Goal: Task Accomplishment & Management: Complete application form

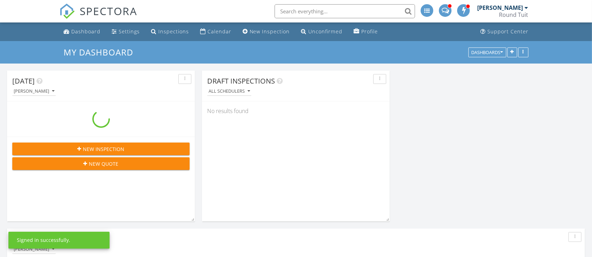
scroll to position [1163, 607]
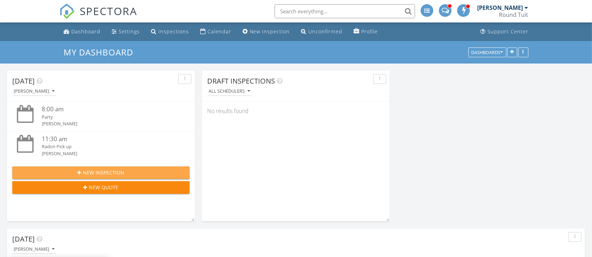
click at [87, 172] on span "New Inspection" at bounding box center [103, 172] width 41 height 7
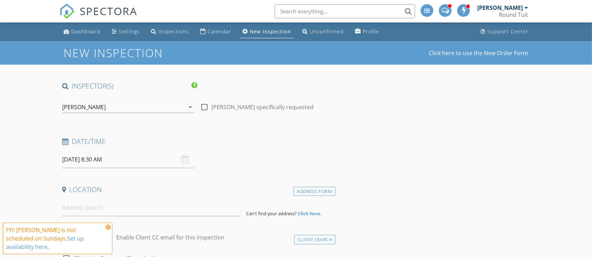
click at [92, 107] on div "[PERSON_NAME]" at bounding box center [84, 107] width 44 height 6
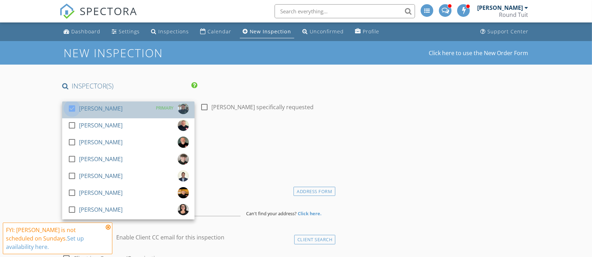
click at [71, 105] on div at bounding box center [72, 109] width 12 height 12
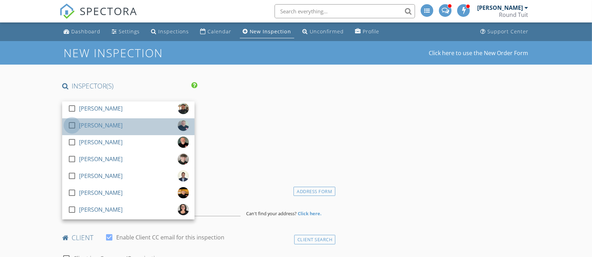
click at [72, 126] on div at bounding box center [72, 125] width 12 height 12
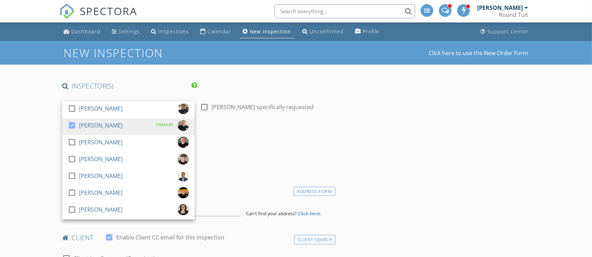
click at [207, 107] on div at bounding box center [204, 107] width 12 height 12
checkbox input "true"
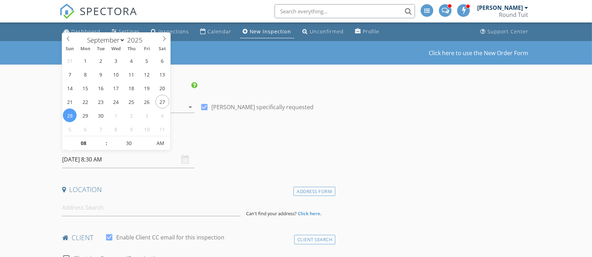
click at [102, 161] on input "09/28/2025 8:30 AM" at bounding box center [128, 159] width 132 height 17
select select "9"
type input "[DATE] 8:30 AM"
click at [76, 208] on input at bounding box center [151, 207] width 179 height 17
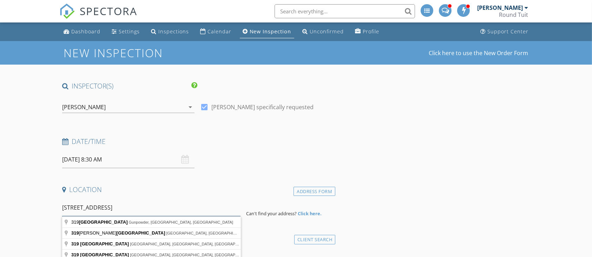
click at [89, 208] on input "319 Grang road" at bounding box center [151, 207] width 179 height 17
type input "319 Grange road"
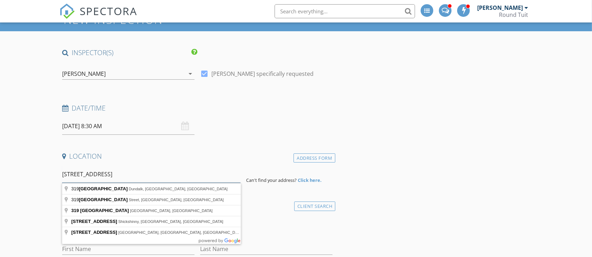
scroll to position [47, 0]
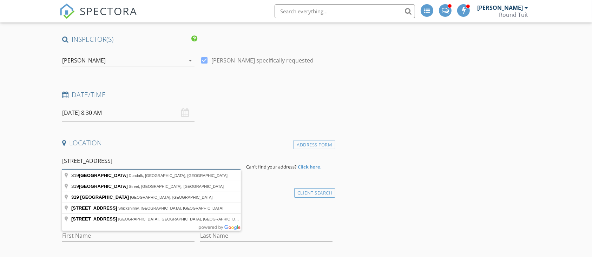
click at [118, 157] on input "319 Grange road" at bounding box center [151, 160] width 179 height 17
drag, startPoint x: 109, startPoint y: 159, endPoint x: 33, endPoint y: 158, distance: 75.9
type input "319 Center Grange Road, Monaca, PA, USA"
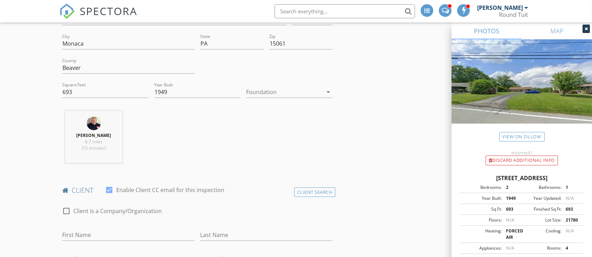
scroll to position [234, 0]
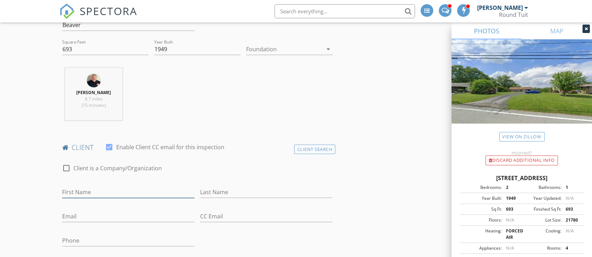
click at [91, 192] on input "First Name" at bounding box center [128, 193] width 132 height 12
type input "[PERSON_NAME]"
click at [215, 193] on input "Last Name" at bounding box center [266, 193] width 132 height 12
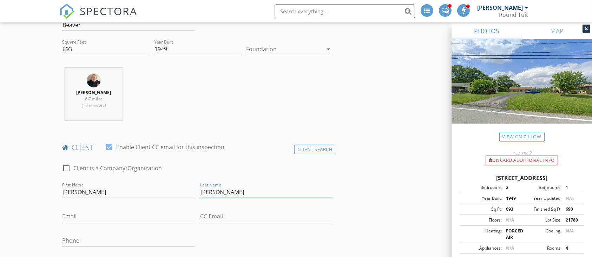
type input "[PERSON_NAME]"
click at [70, 209] on div "Email" at bounding box center [128, 218] width 132 height 23
click at [73, 216] on input "Email" at bounding box center [128, 217] width 132 height 12
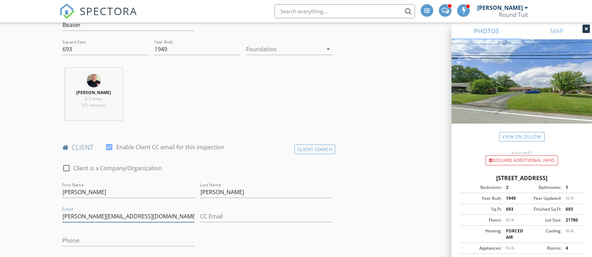
type input "[PERSON_NAME][EMAIL_ADDRESS][DOMAIN_NAME]"
click at [67, 239] on input "Phone" at bounding box center [128, 243] width 132 height 12
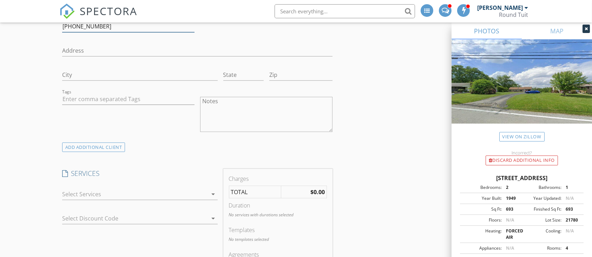
scroll to position [468, 0]
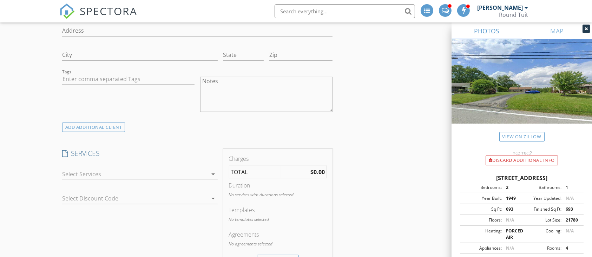
type input "[PHONE_NUMBER]"
click at [214, 173] on icon "arrow_drop_down" at bounding box center [213, 174] width 8 height 8
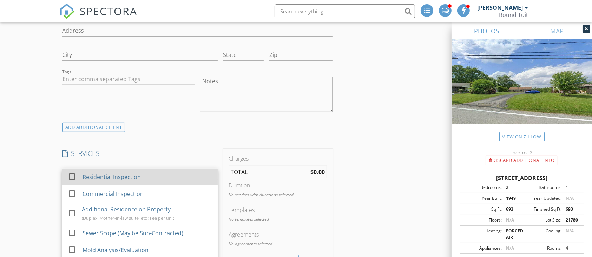
click at [73, 177] on div at bounding box center [72, 177] width 12 height 12
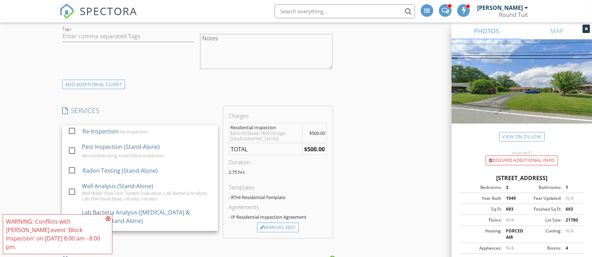
scroll to position [515, 0]
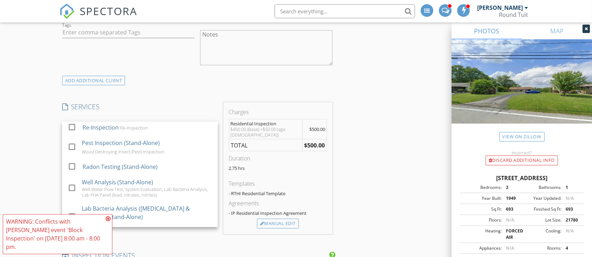
click at [40, 139] on div "New Inspection Click here to use the New Order Form INSPECTOR(S) check_box_outl…" at bounding box center [296, 236] width 592 height 1420
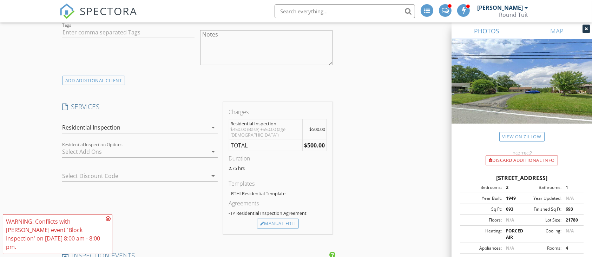
click at [213, 150] on icon "arrow_drop_down" at bounding box center [213, 152] width 8 height 8
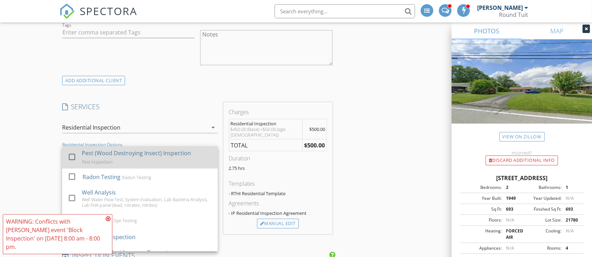
click at [72, 154] on div at bounding box center [72, 157] width 12 height 12
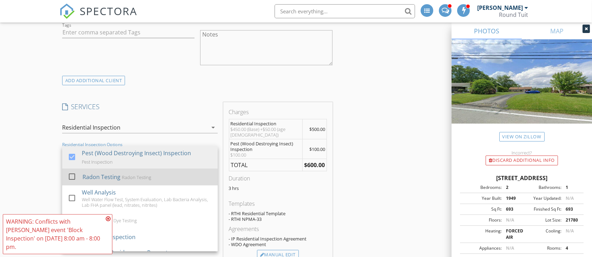
click at [71, 175] on div at bounding box center [72, 177] width 12 height 12
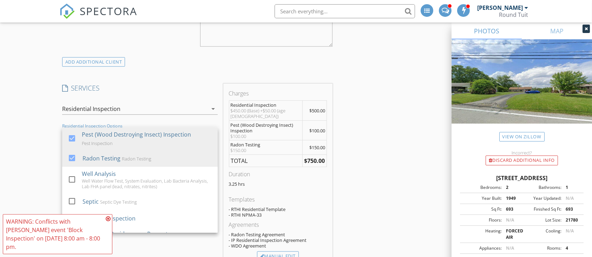
scroll to position [609, 0]
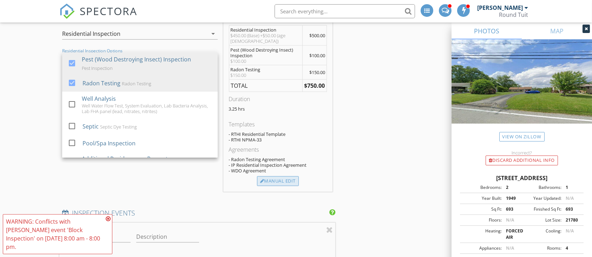
click at [278, 180] on div "Manual Edit" at bounding box center [278, 181] width 42 height 10
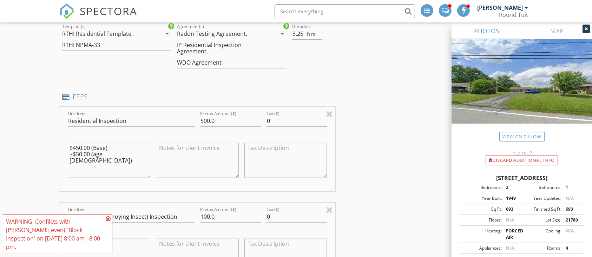
click at [72, 146] on textarea "$450.00 (Base) +$50.00 (age 50 - 100)" at bounding box center [109, 160] width 83 height 35
drag, startPoint x: 129, startPoint y: 153, endPoint x: 64, endPoint y: 153, distance: 65.3
click at [64, 153] on div "Line Item Residential Inspection Pretax Amount ($) 500.0 Tax ($) 0 $500.00 (Bas…" at bounding box center [197, 149] width 276 height 85
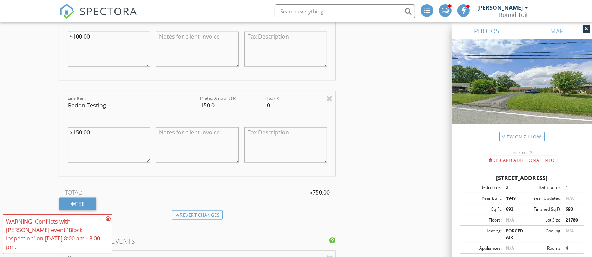
scroll to position [843, 0]
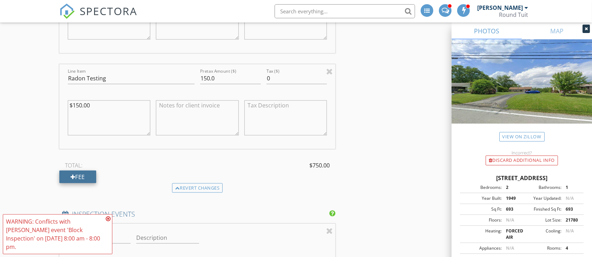
type textarea "$500.00 (Base)"
click at [78, 178] on div "Fee" at bounding box center [77, 177] width 37 height 13
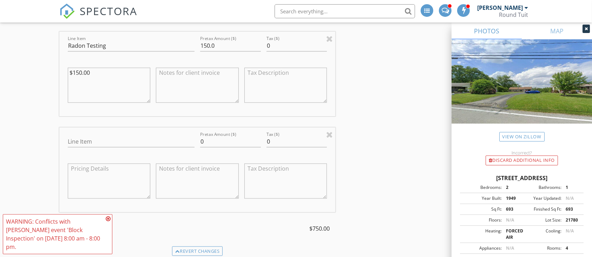
scroll to position [890, 0]
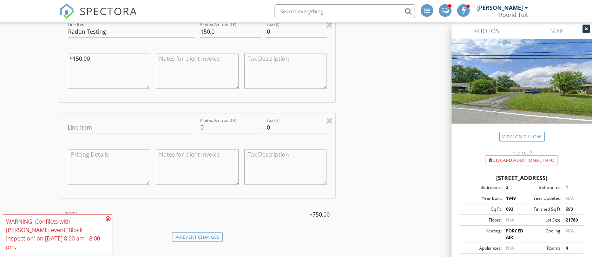
click at [83, 158] on textarea at bounding box center [109, 167] width 83 height 35
type textarea "-"
click at [70, 153] on textarea "$150.00" at bounding box center [109, 167] width 83 height 35
type textarea "-$150.00"
click at [198, 178] on textarea at bounding box center [197, 167] width 83 height 35
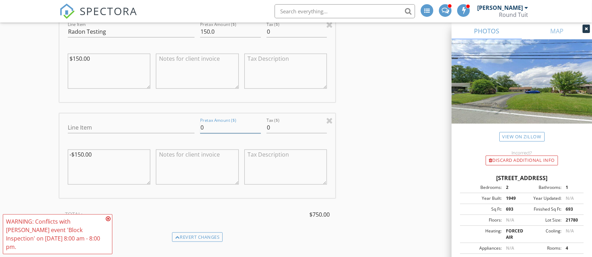
click at [201, 126] on input "0" at bounding box center [230, 128] width 61 height 12
type input "-150.00"
click at [396, 118] on div "INSPECTOR(S) check_box_outline_blank Erik Funkhouser check_box Brian Beck PRIMA…" at bounding box center [296, 138] width 474 height 1892
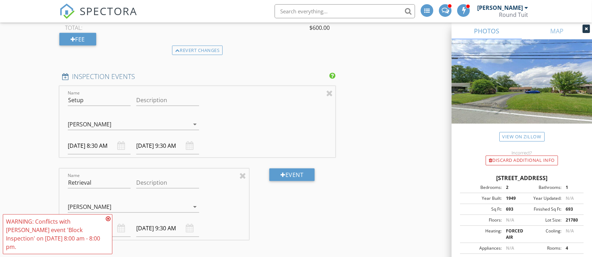
scroll to position [1077, 0]
click at [330, 91] on div at bounding box center [329, 93] width 7 height 8
type input "Retrieval"
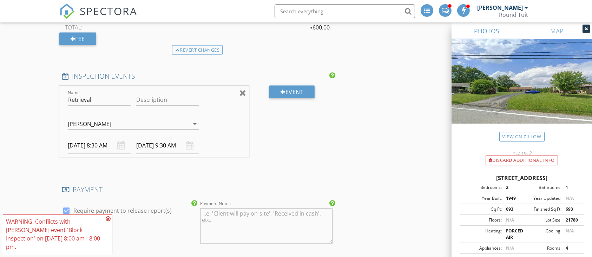
click at [243, 91] on div at bounding box center [243, 93] width 7 height 8
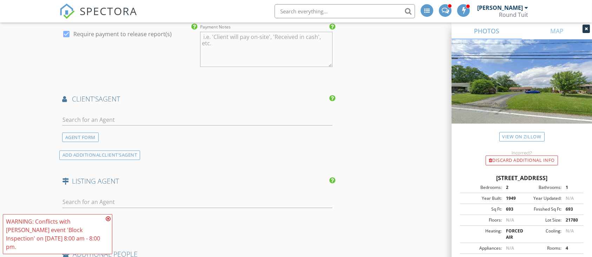
scroll to position [1218, 0]
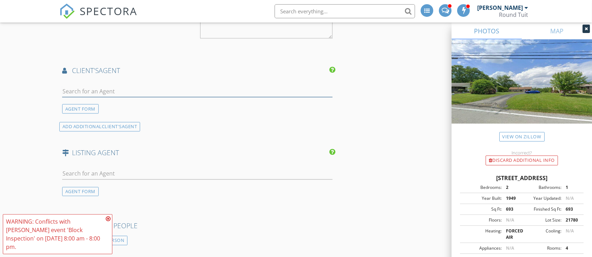
click at [68, 91] on input "text" at bounding box center [197, 92] width 271 height 12
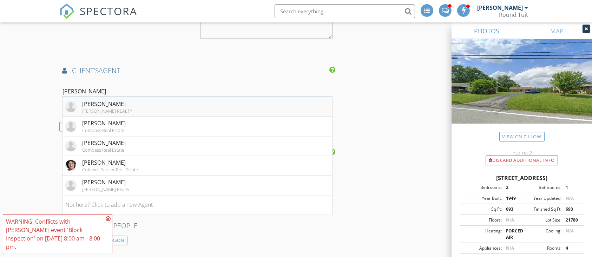
type input "ann"
click at [101, 102] on div "[PERSON_NAME]" at bounding box center [107, 104] width 50 height 8
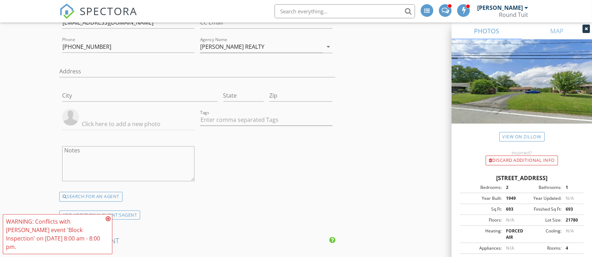
scroll to position [1405, 0]
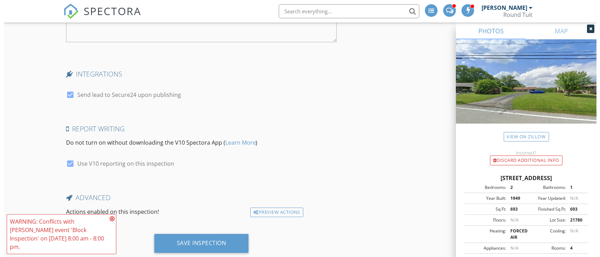
scroll to position [1765, 0]
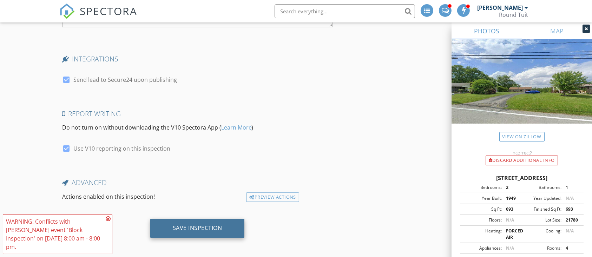
click at [198, 224] on div "Save Inspection" at bounding box center [198, 227] width 50 height 7
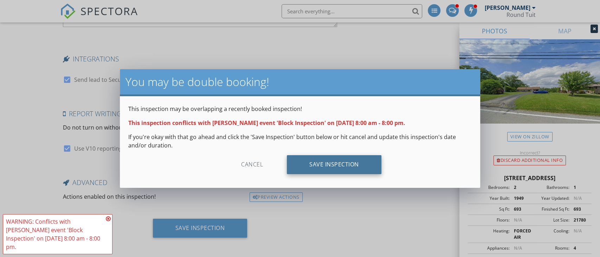
click at [339, 168] on div "Save Inspection" at bounding box center [334, 164] width 94 height 19
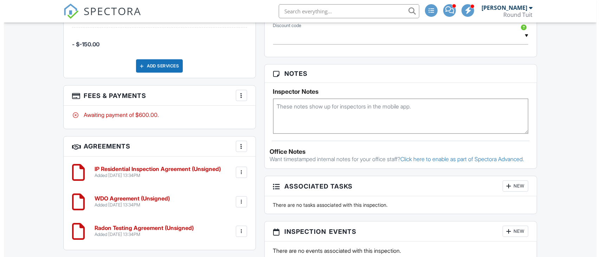
scroll to position [468, 0]
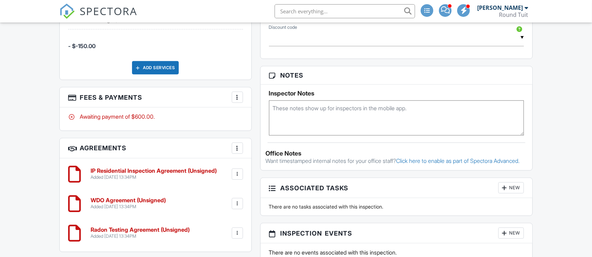
click at [234, 98] on div at bounding box center [237, 97] width 7 height 7
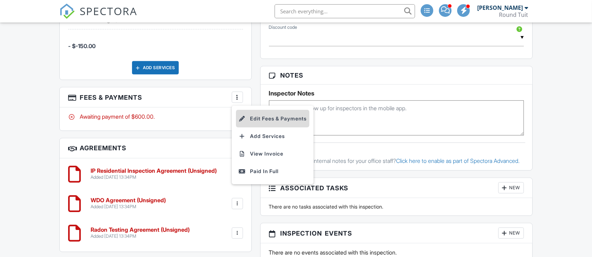
click at [257, 118] on li "Edit Fees & Payments" at bounding box center [272, 119] width 73 height 18
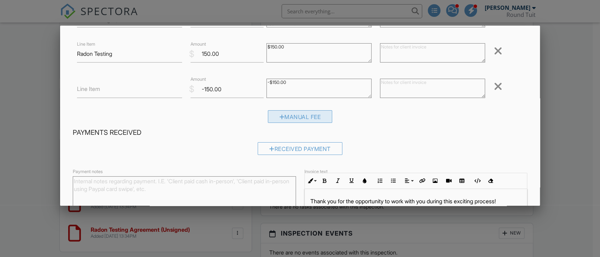
scroll to position [93, 0]
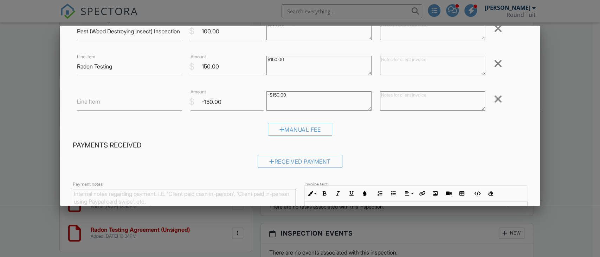
click at [381, 98] on textarea at bounding box center [432, 100] width 105 height 19
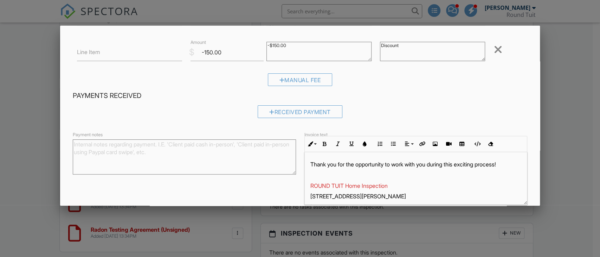
scroll to position [175, 0]
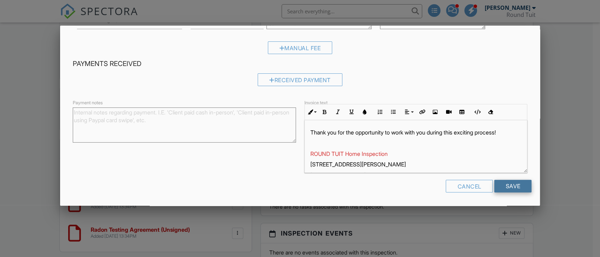
type textarea "Discount"
click at [508, 186] on input "Save" at bounding box center [512, 186] width 37 height 13
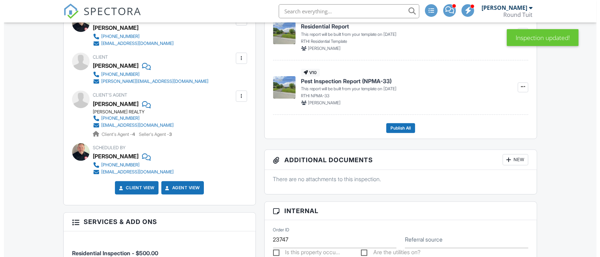
scroll to position [164, 0]
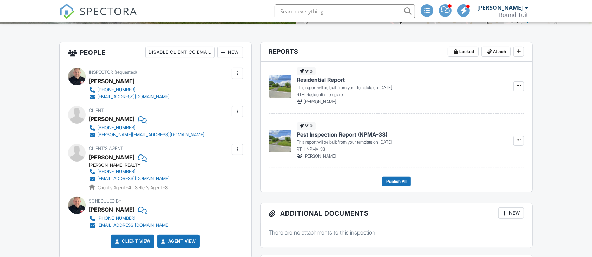
click at [239, 112] on div at bounding box center [237, 111] width 7 height 7
click at [219, 131] on li "Edit" at bounding box center [221, 133] width 36 height 18
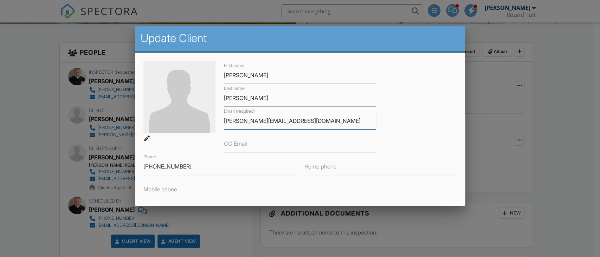
click at [242, 120] on input "[PERSON_NAME][EMAIL_ADDRESS][DOMAIN_NAME]" at bounding box center [300, 120] width 152 height 17
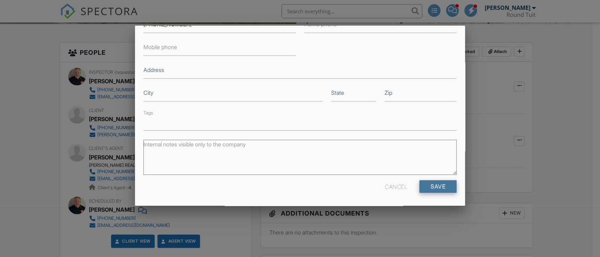
type input "[PERSON_NAME][EMAIL_ADDRESS][DOMAIN_NAME]"
click at [432, 183] on input "Save" at bounding box center [437, 186] width 37 height 13
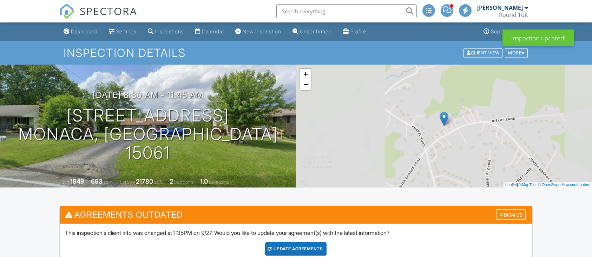
scroll to position [141, 0]
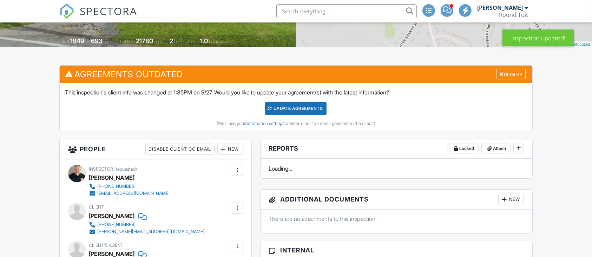
click at [289, 105] on div "Update Agreements" at bounding box center [295, 108] width 61 height 13
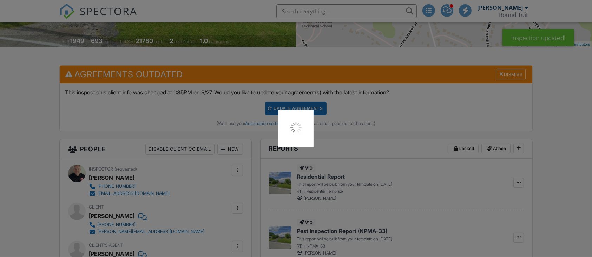
scroll to position [0, 0]
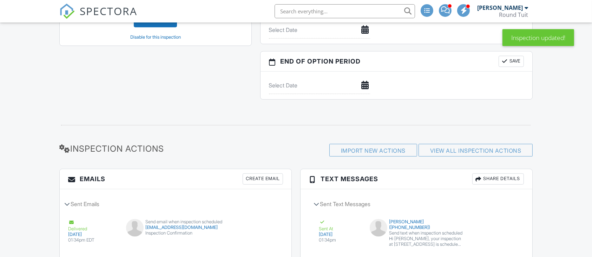
scroll to position [661, 0]
